Goal: Task Accomplishment & Management: Manage account settings

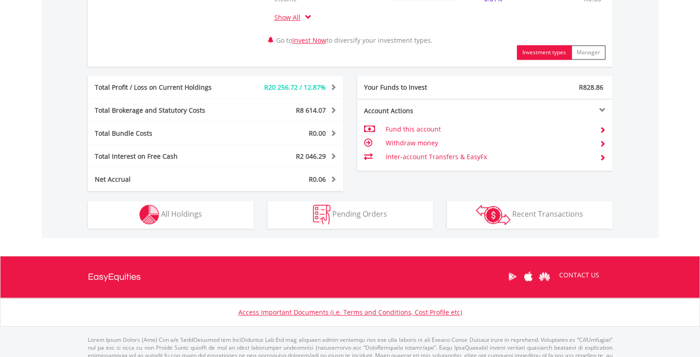
scroll to position [494, 0]
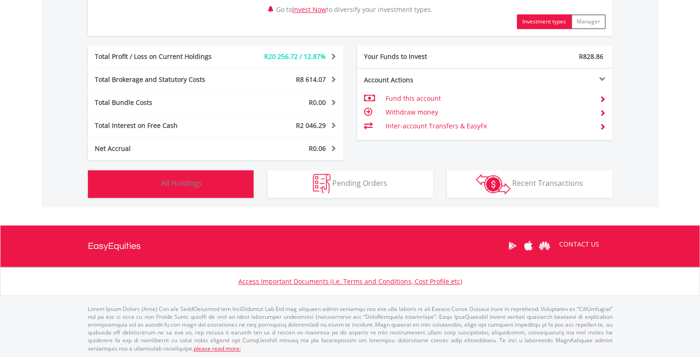
click at [198, 190] on button "Holdings All Holdings" at bounding box center [171, 184] width 166 height 28
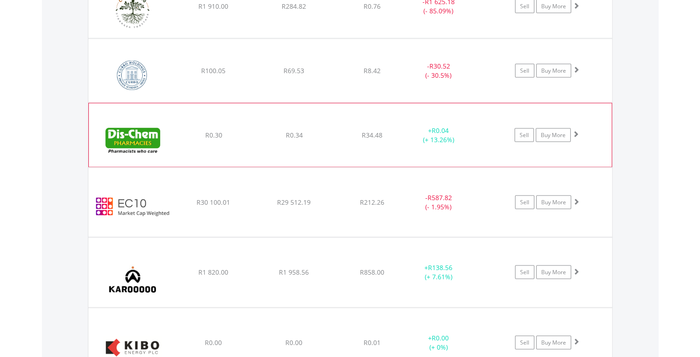
scroll to position [1824, 0]
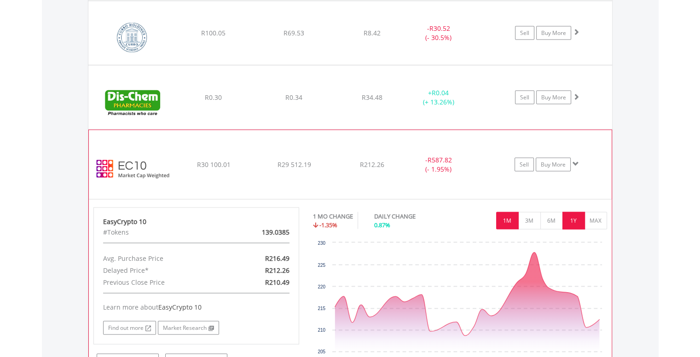
click at [574, 220] on button "1Y" at bounding box center [574, 220] width 23 height 17
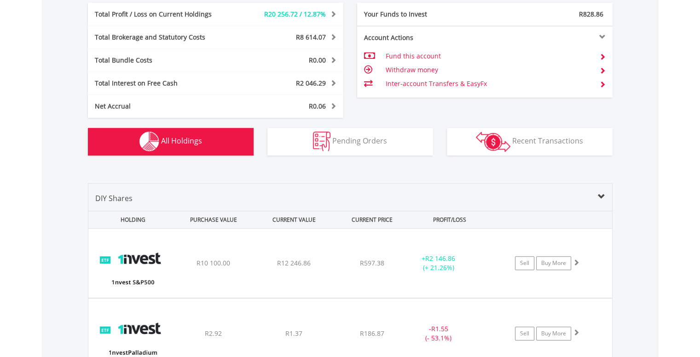
scroll to position [0, 0]
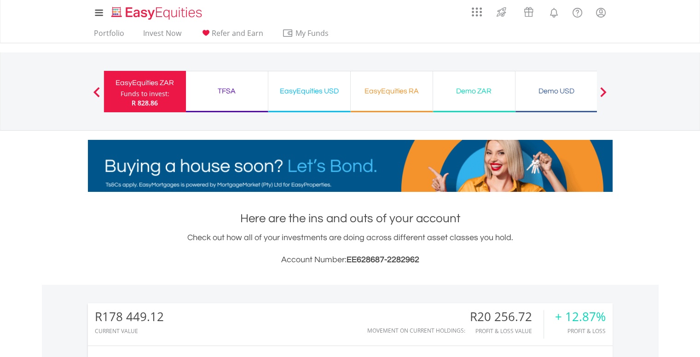
click at [227, 89] on div "TFSA" at bounding box center [227, 91] width 71 height 13
click at [228, 87] on div "TFSA" at bounding box center [227, 91] width 71 height 13
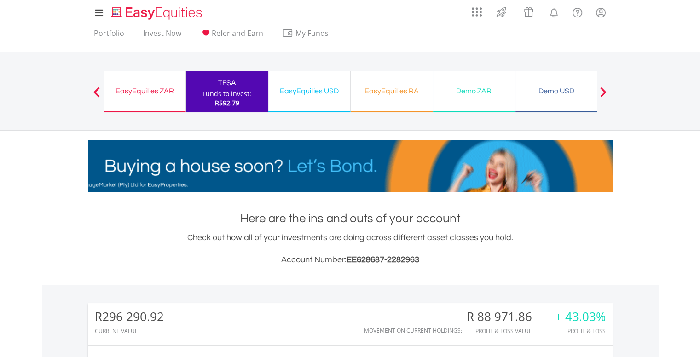
click at [313, 91] on div "EasyEquities USD" at bounding box center [309, 91] width 71 height 13
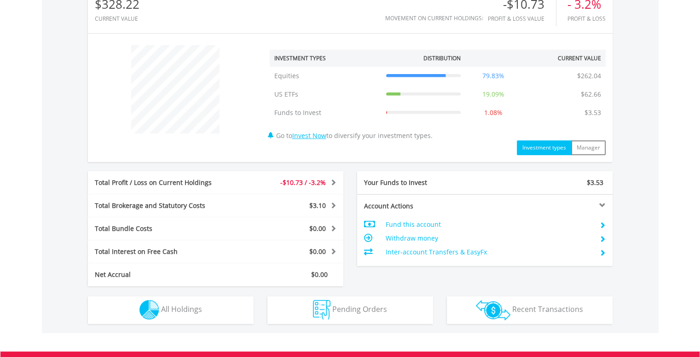
scroll to position [414, 0]
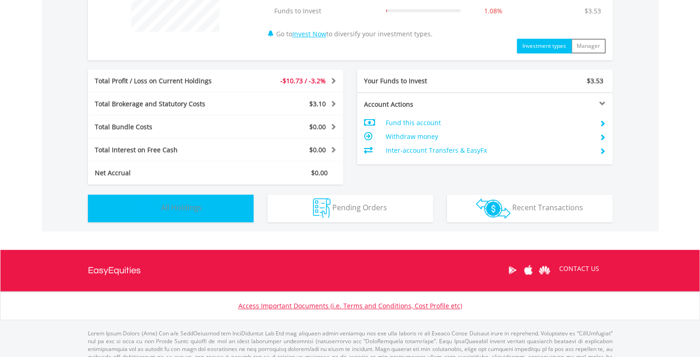
click at [197, 210] on span "All Holdings" at bounding box center [181, 208] width 41 height 10
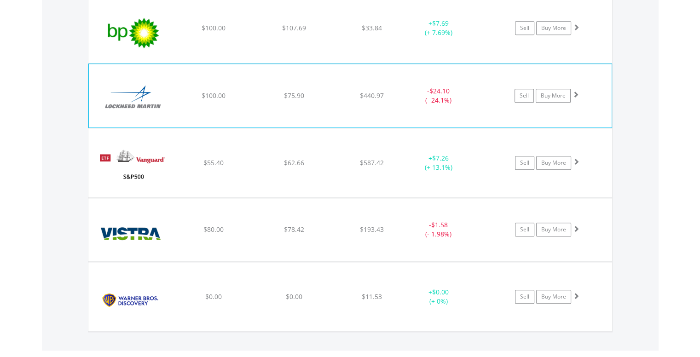
scroll to position [894, 0]
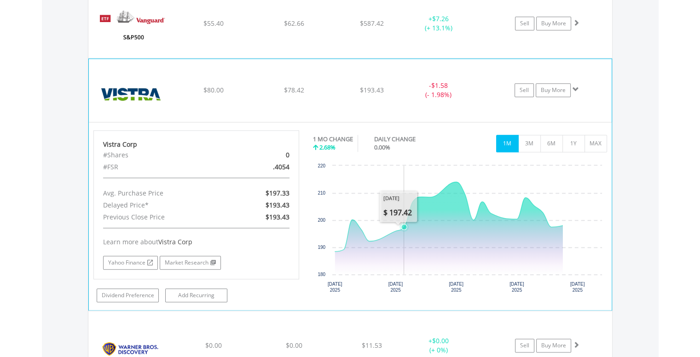
scroll to position [986, 0]
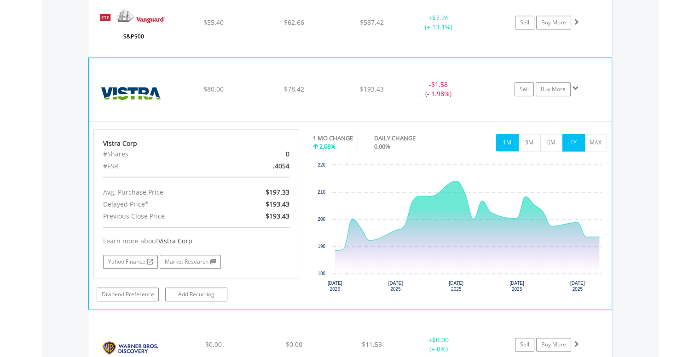
click at [580, 140] on button "1Y" at bounding box center [574, 142] width 23 height 17
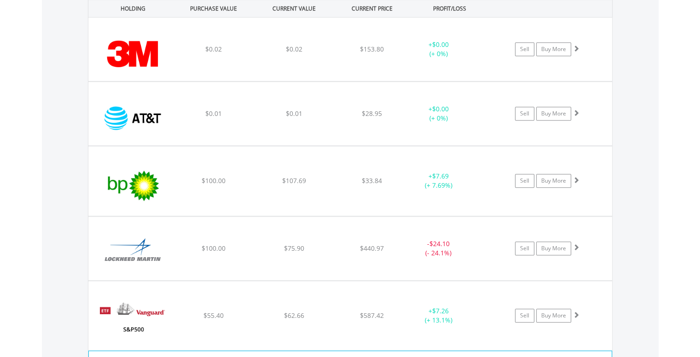
scroll to position [576, 0]
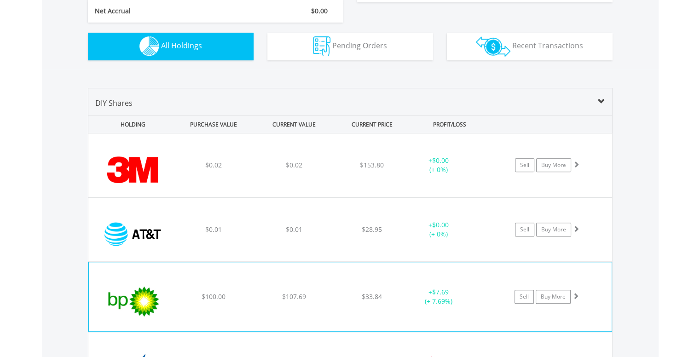
drag, startPoint x: 408, startPoint y: 295, endPoint x: 420, endPoint y: 288, distance: 13.4
click at [420, 174] on div "+ $7.69 (+ 7.69%)" at bounding box center [439, 165] width 70 height 18
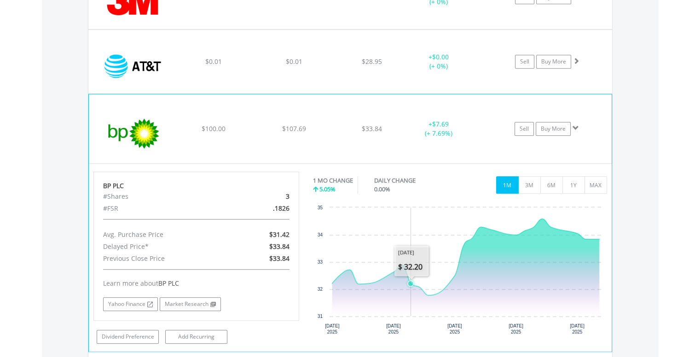
scroll to position [761, 0]
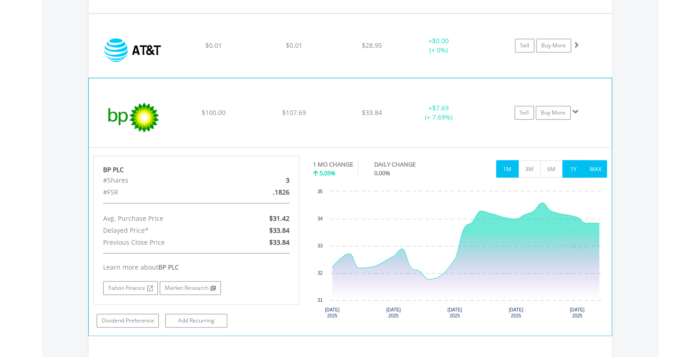
drag, startPoint x: 580, startPoint y: 175, endPoint x: 595, endPoint y: 168, distance: 16.9
click at [595, 168] on div "1M 3M 6M 1Y MAX" at bounding box center [551, 168] width 111 height 17
click at [579, 170] on button "1Y" at bounding box center [574, 168] width 23 height 17
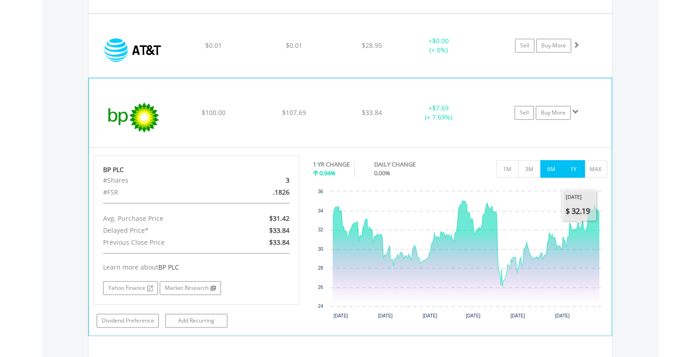
click at [555, 172] on button "6M" at bounding box center [552, 168] width 23 height 17
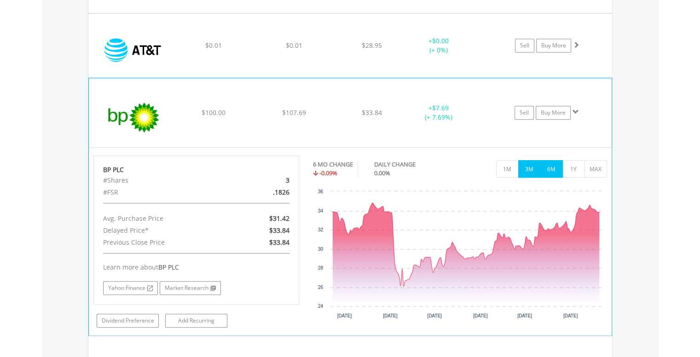
click at [532, 171] on button "3M" at bounding box center [529, 168] width 23 height 17
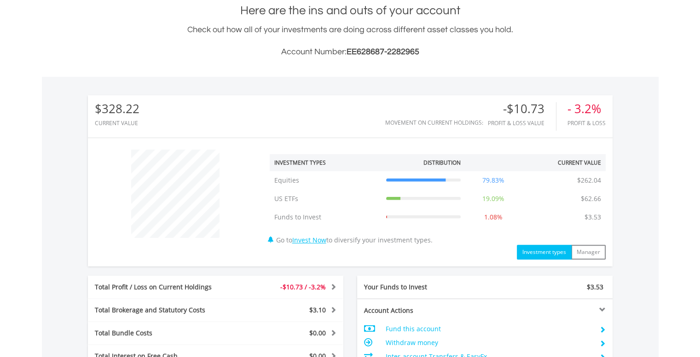
scroll to position [0, 0]
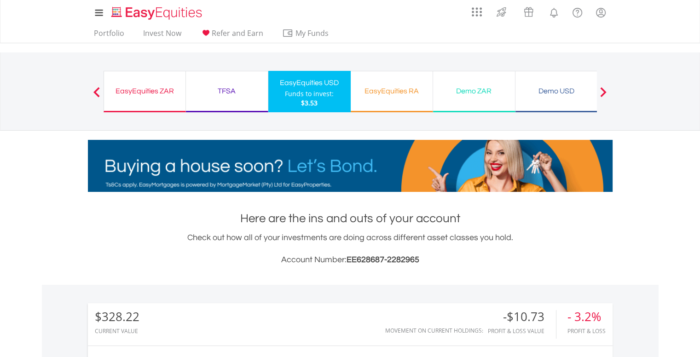
click at [234, 93] on div "TFSA" at bounding box center [227, 91] width 71 height 13
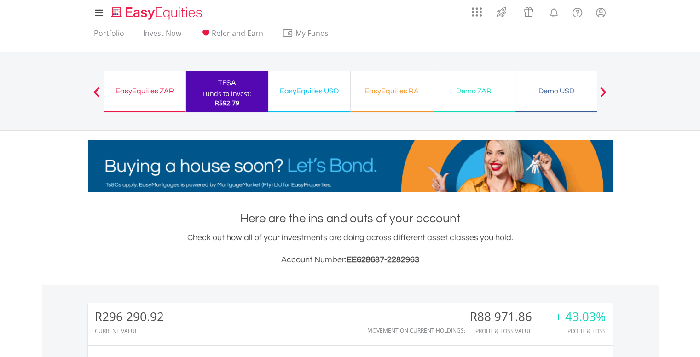
scroll to position [88, 175]
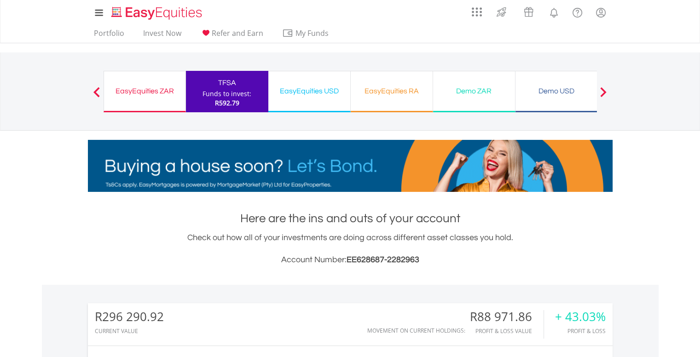
click at [162, 78] on div "EasyEquities ZAR Funds to invest: R592.79" at bounding box center [145, 91] width 82 height 41
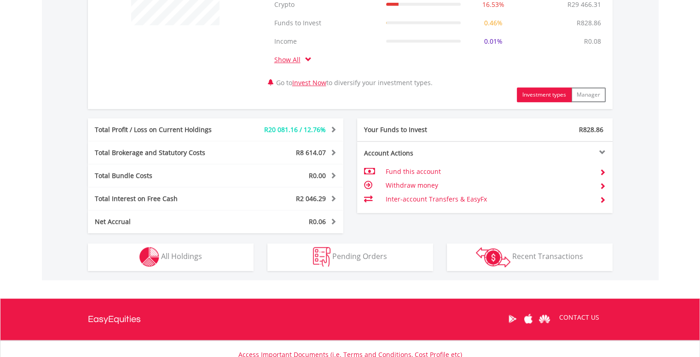
scroll to position [460, 0]
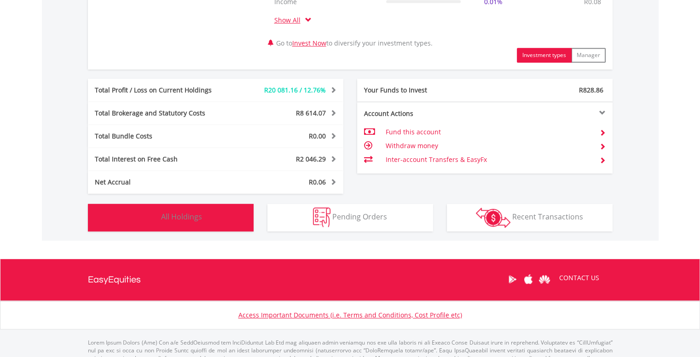
click at [192, 224] on button "Holdings All Holdings" at bounding box center [171, 218] width 166 height 28
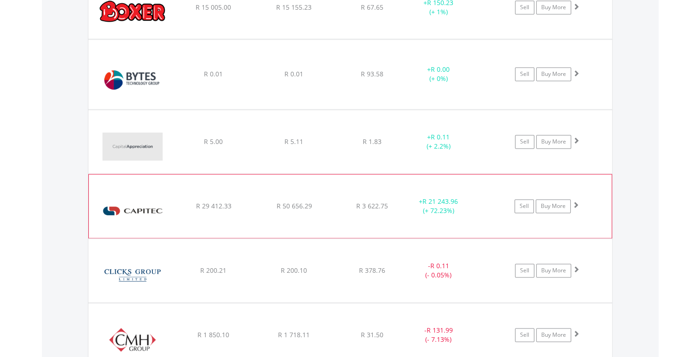
scroll to position [1409, 0]
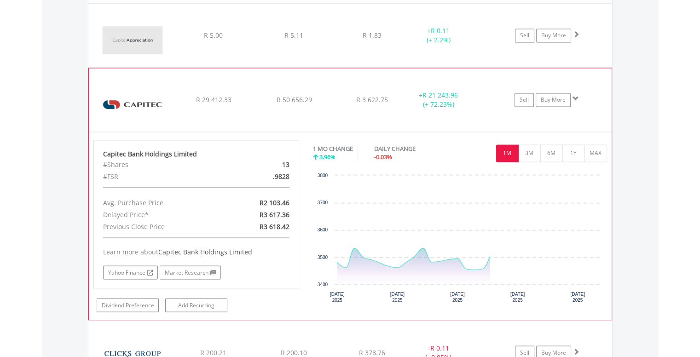
scroll to position [1501, 0]
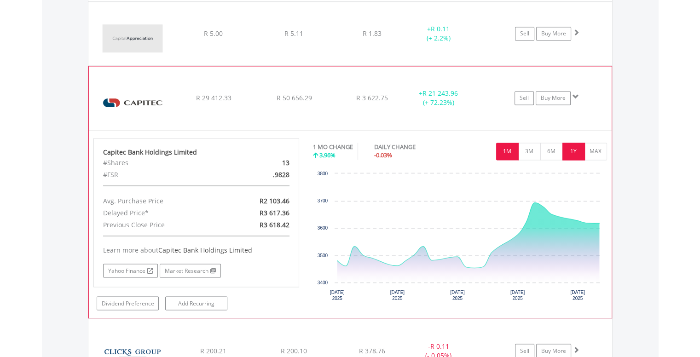
click at [578, 153] on button "1Y" at bounding box center [574, 151] width 23 height 17
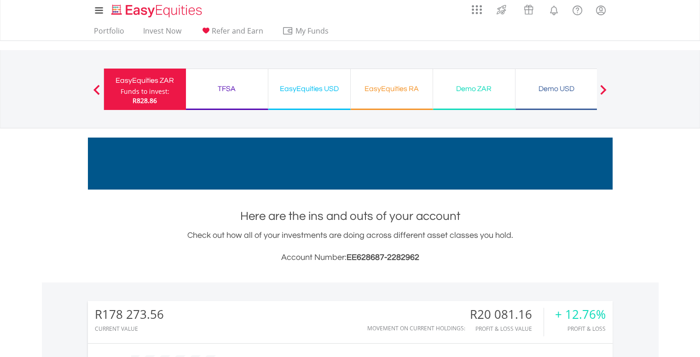
scroll to position [0, 0]
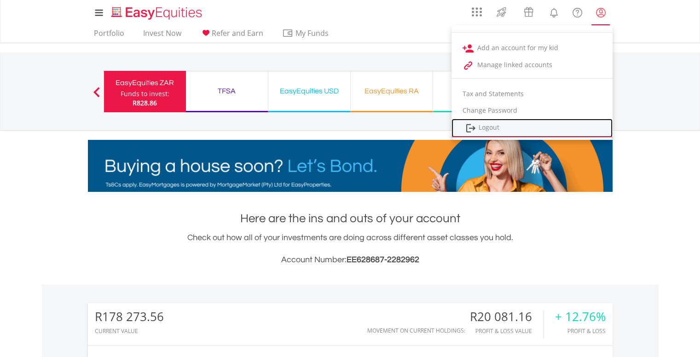
click at [484, 131] on link "Logout" at bounding box center [532, 128] width 161 height 19
